Goal: Transaction & Acquisition: Purchase product/service

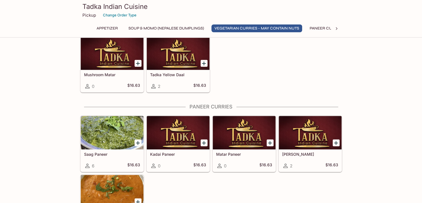
scroll to position [444, 0]
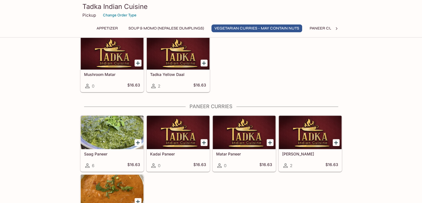
click at [321, 29] on button "Paneer Curries" at bounding box center [327, 28] width 40 height 8
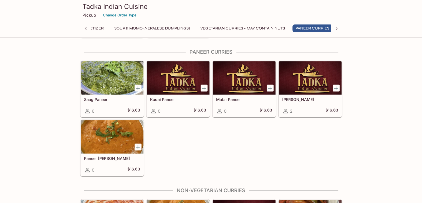
scroll to position [498, 0]
click at [336, 29] on icon at bounding box center [337, 29] width 6 height 6
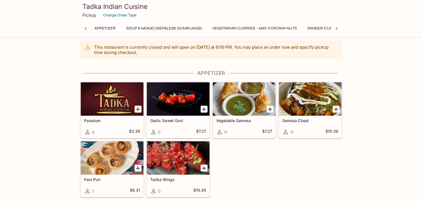
scroll to position [0, 0]
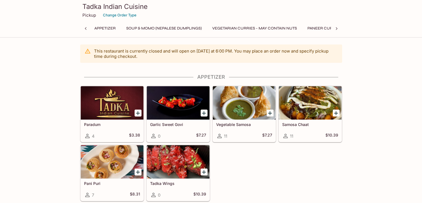
click at [85, 28] on icon at bounding box center [86, 29] width 6 height 6
